Goal: Contribute content: Add original content to the website for others to see

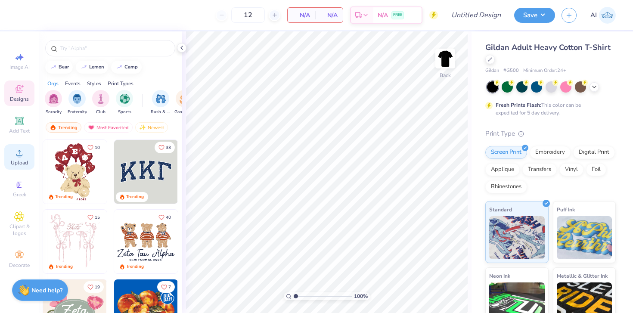
click at [17, 165] on span "Upload" at bounding box center [19, 162] width 17 height 7
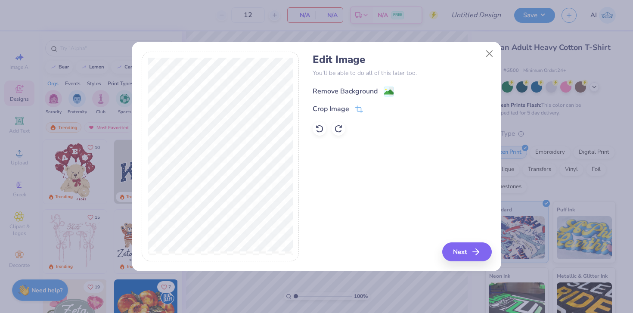
click at [383, 94] on div "Remove Background" at bounding box center [353, 91] width 81 height 11
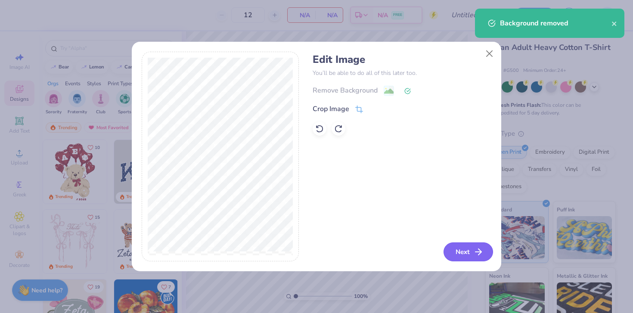
click at [460, 254] on button "Next" at bounding box center [469, 252] width 50 height 19
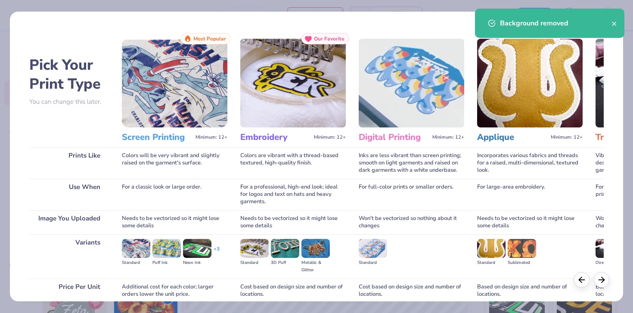
scroll to position [73, 0]
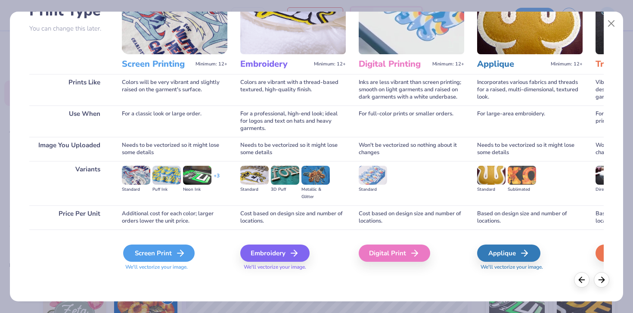
click at [172, 256] on div "Screen Print" at bounding box center [159, 253] width 72 height 17
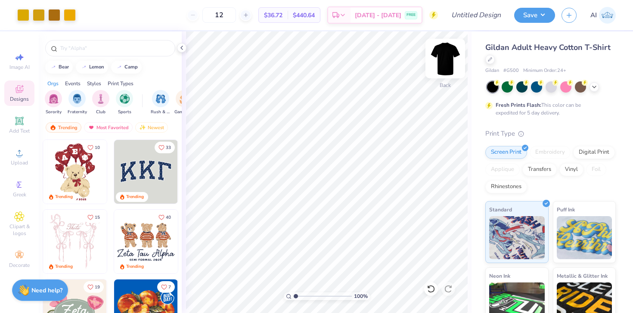
click at [449, 57] on img at bounding box center [445, 58] width 34 height 34
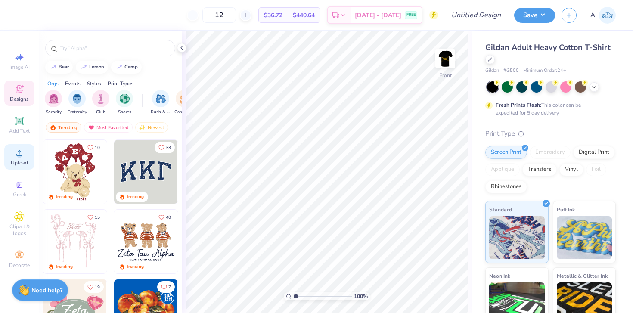
click at [17, 161] on span "Upload" at bounding box center [19, 162] width 17 height 7
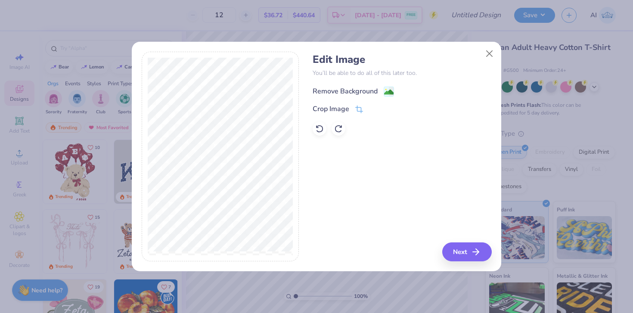
click at [385, 92] on image at bounding box center [388, 91] width 9 height 9
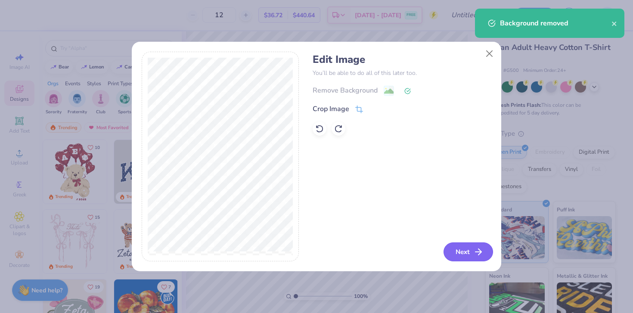
click at [478, 252] on icon "button" at bounding box center [478, 252] width 10 height 10
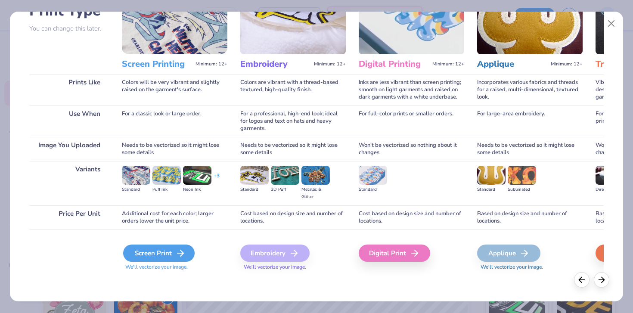
click at [158, 247] on div "Screen Print" at bounding box center [159, 253] width 72 height 17
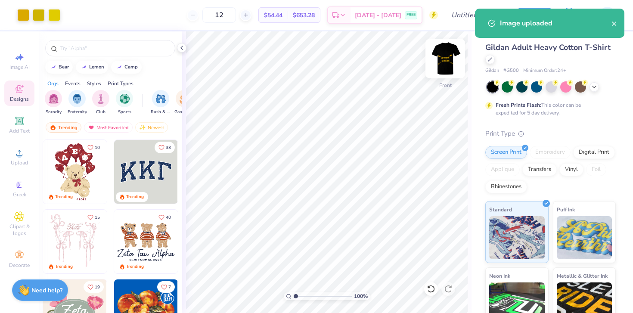
click at [447, 71] on img at bounding box center [445, 58] width 34 height 34
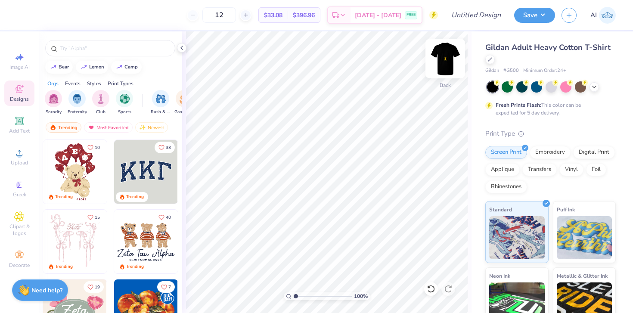
click at [442, 62] on img at bounding box center [445, 58] width 34 height 34
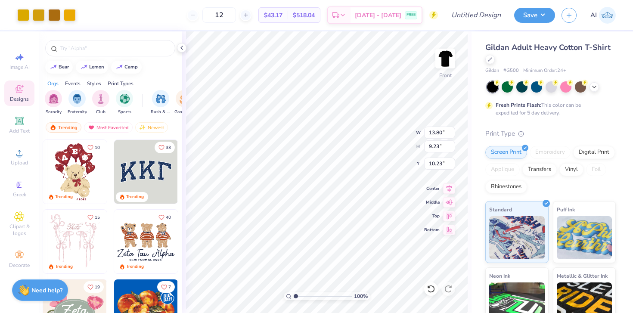
type input "14.25"
click at [443, 62] on img at bounding box center [445, 58] width 34 height 34
type input "5.86"
type input "1.86"
type input "2.46"
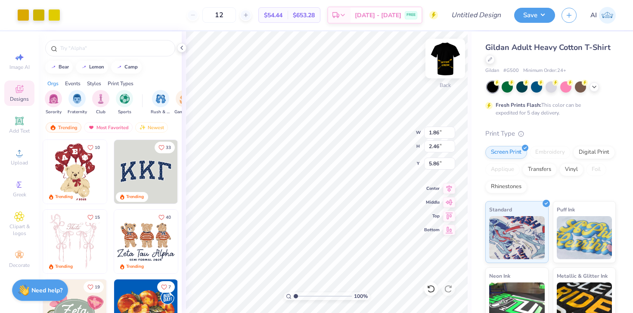
type input "3.00"
click at [441, 67] on img at bounding box center [445, 58] width 34 height 34
type input "10.79"
type input "7.22"
type input "3.00"
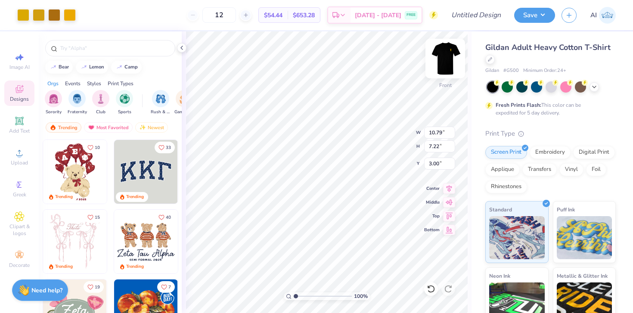
type input "11.33"
type input "7.59"
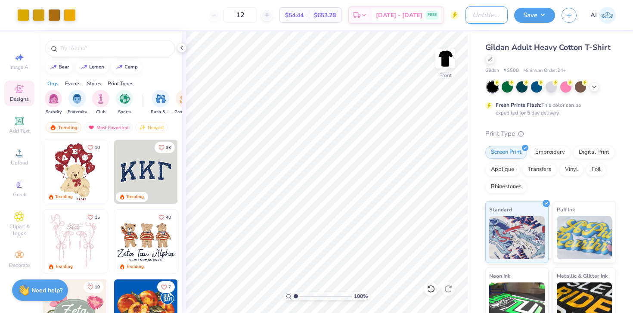
click at [479, 18] on input "Design Title" at bounding box center [487, 14] width 42 height 17
